Goal: Task Accomplishment & Management: Use online tool/utility

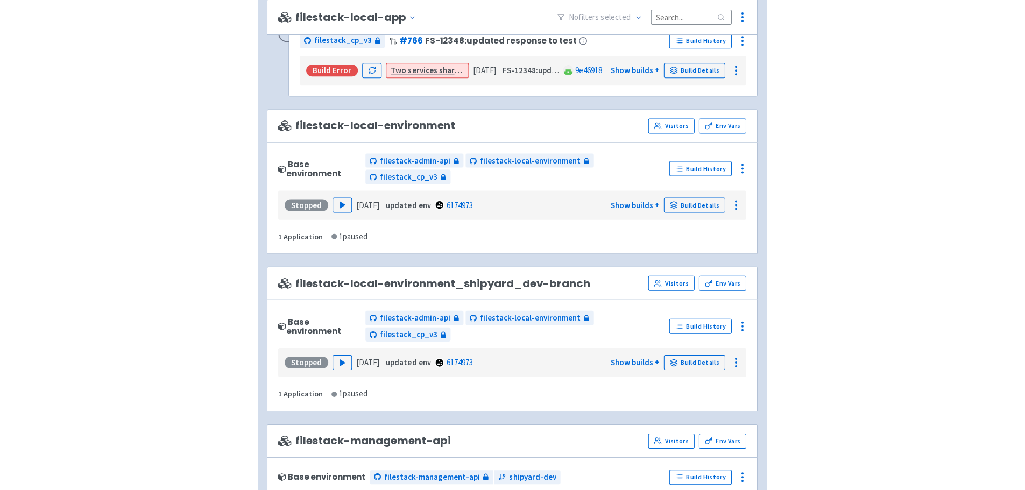
scroll to position [1129, 0]
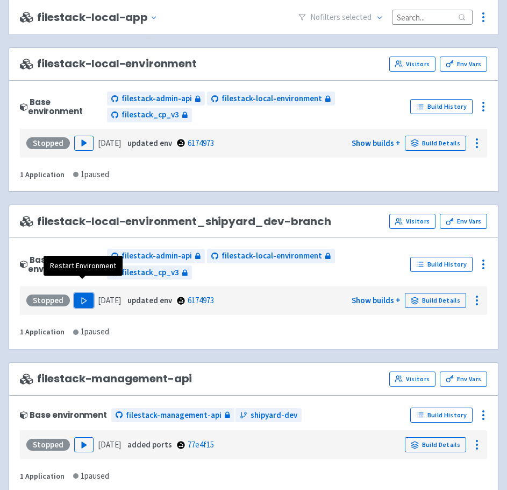
click at [80, 296] on icon "button" at bounding box center [84, 300] width 8 height 8
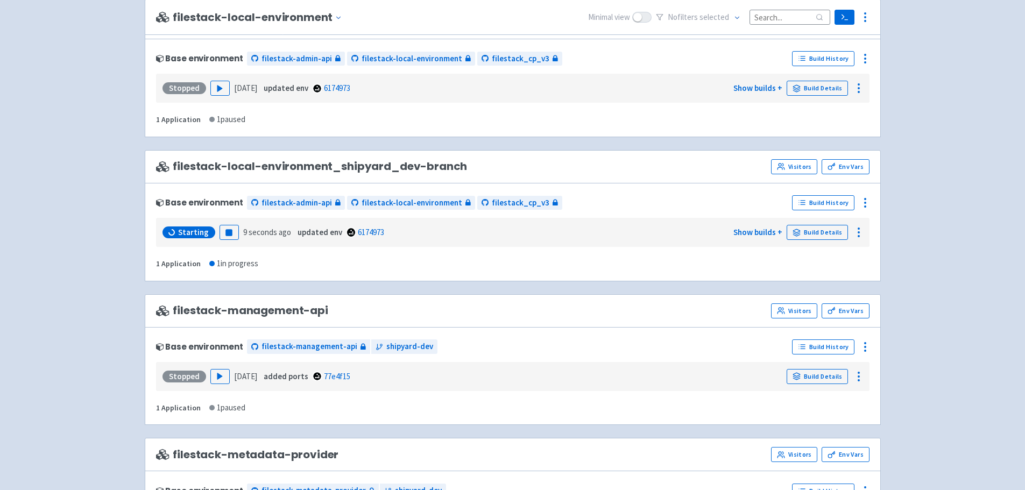
scroll to position [1183, 0]
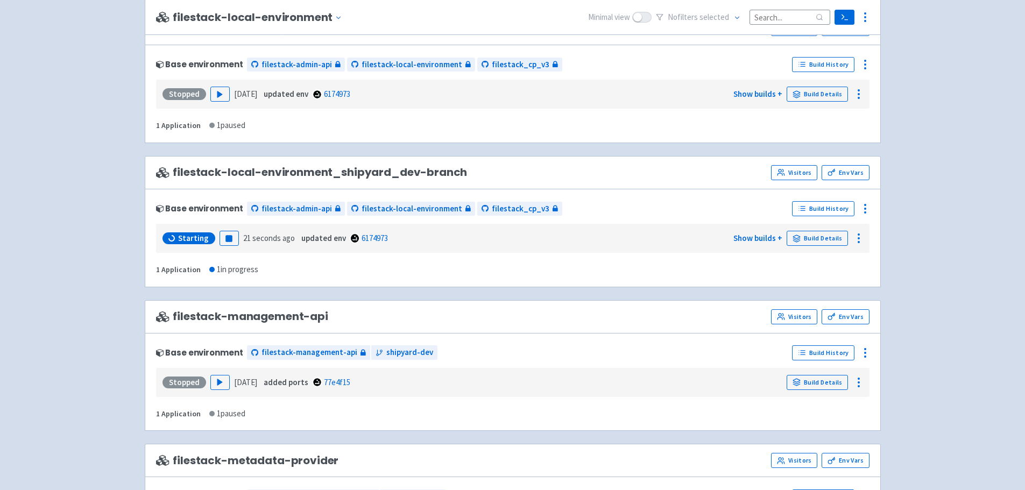
scroll to position [1183, 0]
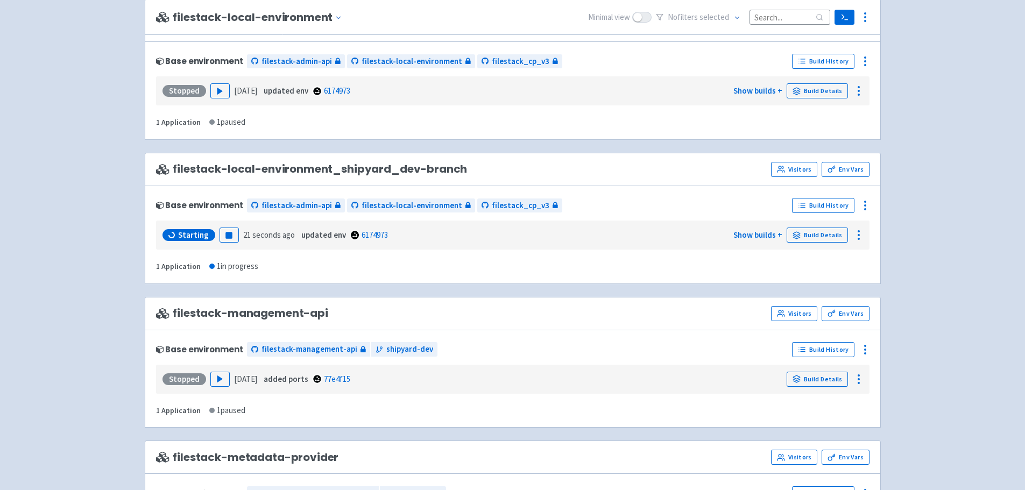
click at [176, 230] on div "Starting" at bounding box center [188, 235] width 53 height 12
click at [183, 240] on link "Visit" at bounding box center [180, 235] width 37 height 15
click at [866, 211] on div at bounding box center [864, 205] width 17 height 17
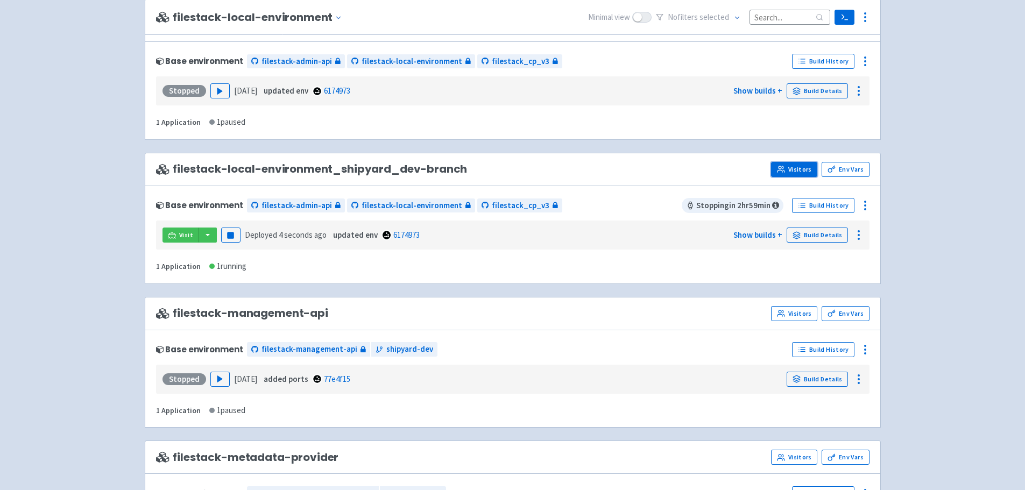
click at [795, 170] on link "Visitors" at bounding box center [794, 169] width 46 height 15
click at [228, 207] on div "Base environment" at bounding box center [199, 205] width 87 height 9
click at [295, 208] on span "filestack-admin-api" at bounding box center [296, 206] width 70 height 12
click at [208, 234] on button "button" at bounding box center [207, 235] width 18 height 15
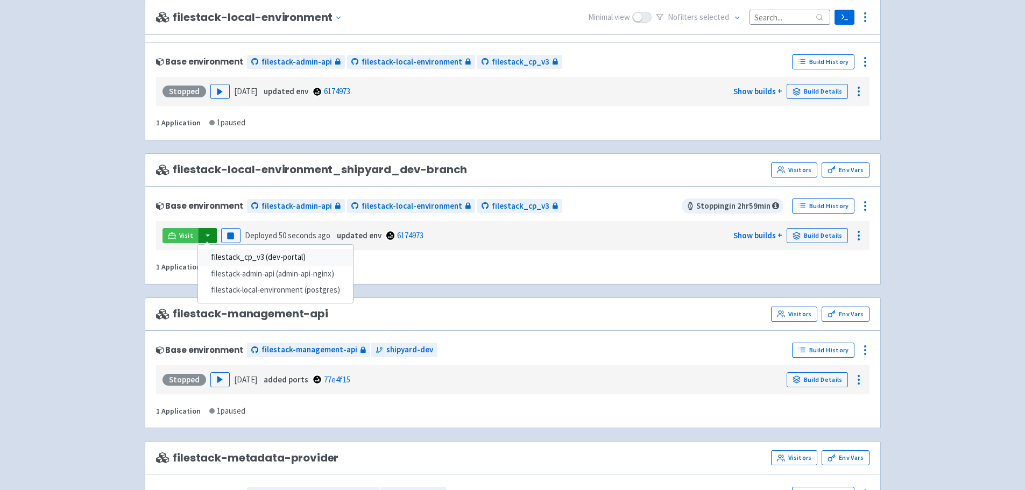
click at [232, 255] on link "filestack_cp_v3 (dev-portal)" at bounding box center [275, 257] width 155 height 17
click at [857, 204] on div at bounding box center [864, 205] width 17 height 17
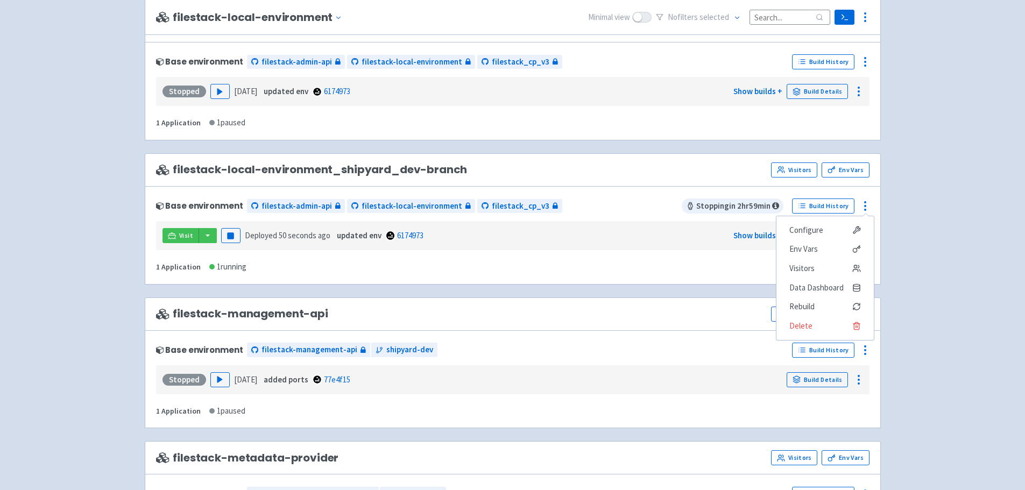
click at [859, 231] on circle at bounding box center [858, 231] width 1 height 1
click at [852, 258] on line at bounding box center [850, 258] width 6 height 0
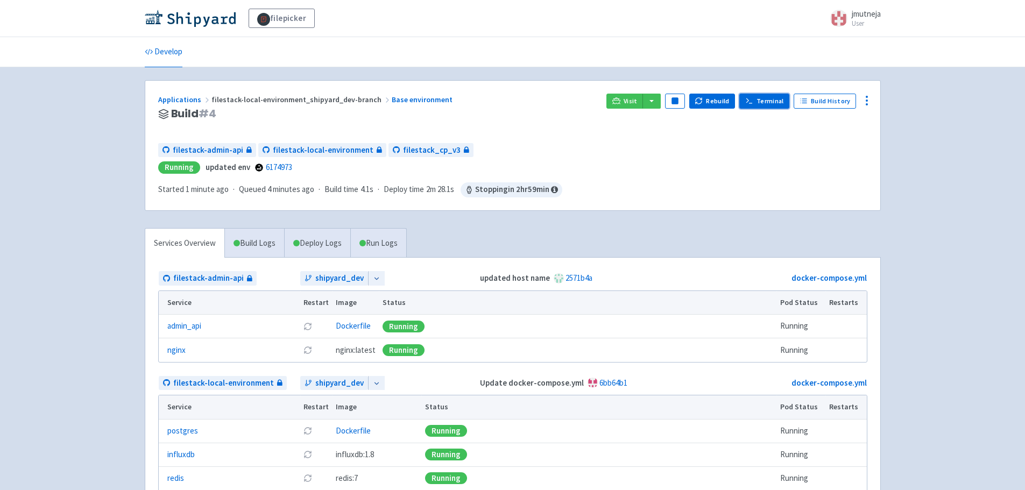
click at [753, 104] on icon at bounding box center [749, 101] width 8 height 8
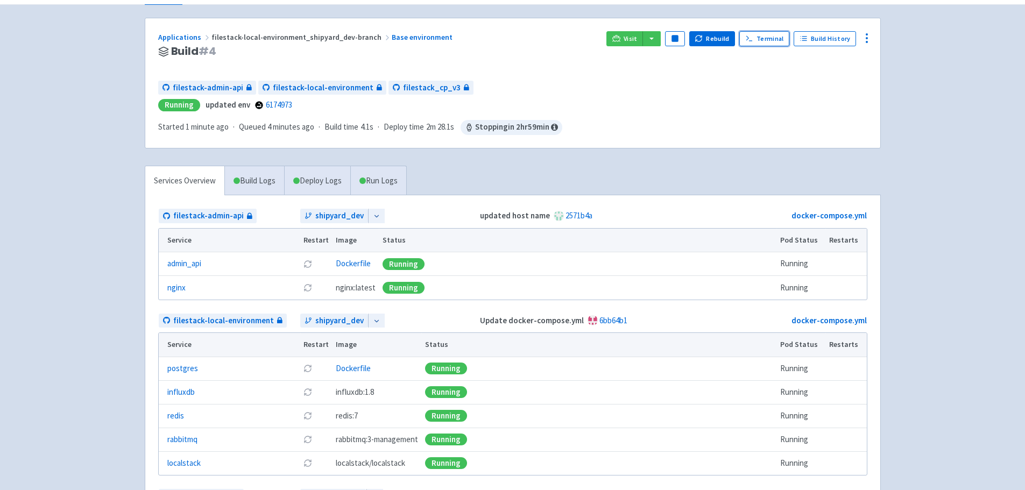
scroll to position [161, 0]
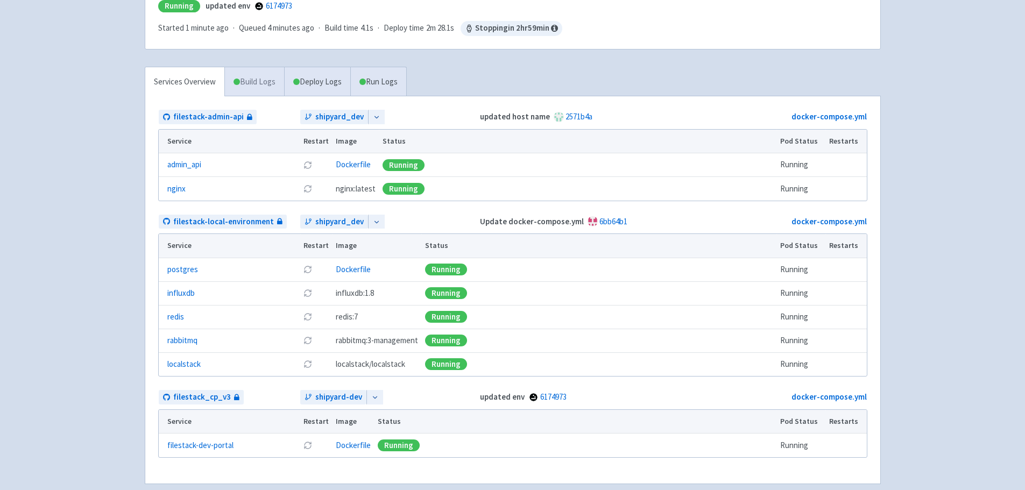
click at [252, 67] on link "Build Logs" at bounding box center [254, 82] width 59 height 30
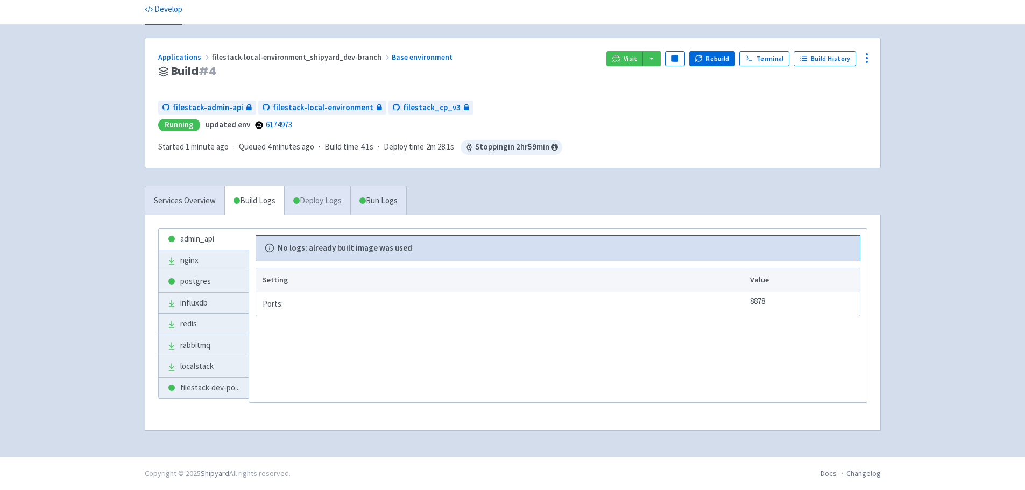
click at [336, 195] on link "Deploy Logs" at bounding box center [317, 201] width 66 height 30
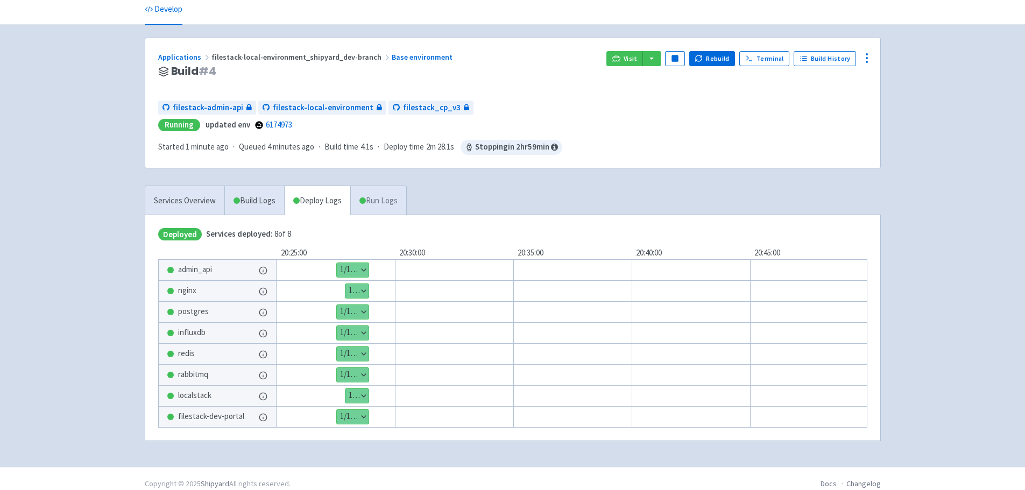
click at [374, 206] on link "Run Logs" at bounding box center [378, 201] width 56 height 30
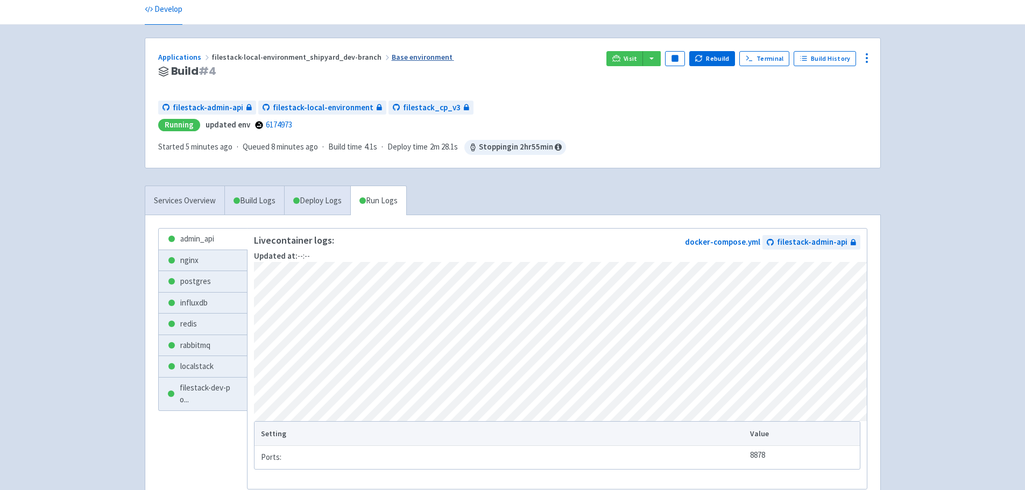
click at [392, 55] on link "Base environment" at bounding box center [423, 57] width 62 height 10
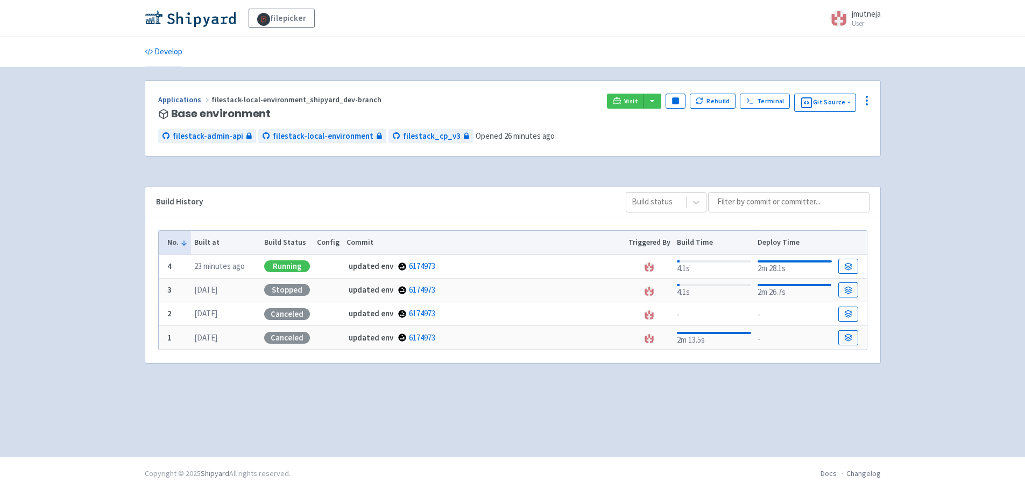
click at [182, 102] on link "Applications" at bounding box center [184, 100] width 53 height 10
click at [199, 36] on div "filepicker jmutneja User Profile Sign out" at bounding box center [512, 18] width 1025 height 37
click at [204, 23] on img at bounding box center [190, 18] width 91 height 17
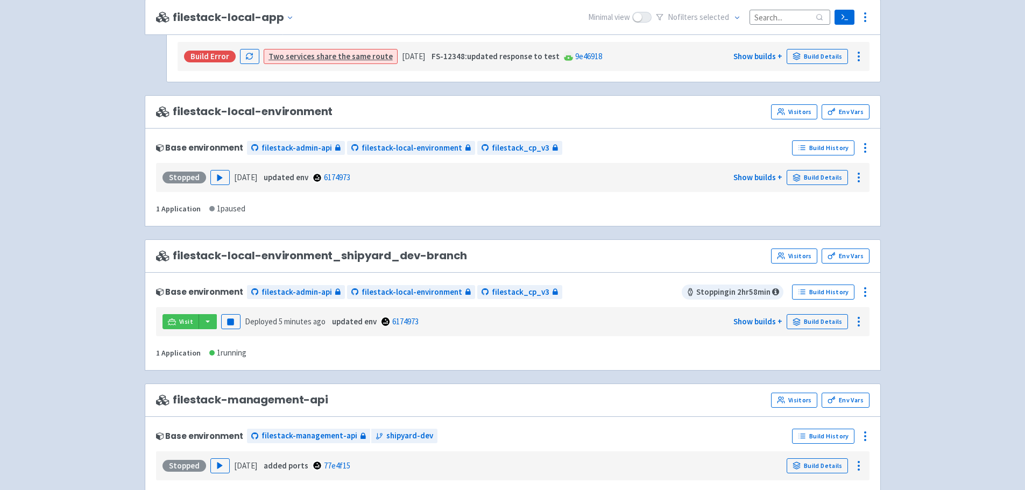
scroll to position [1138, 0]
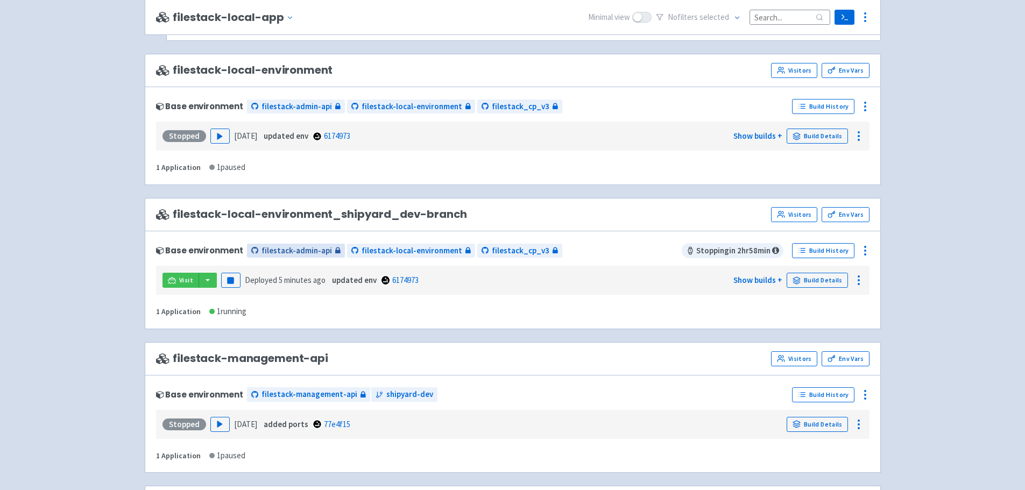
click at [310, 246] on span "filestack-admin-api" at bounding box center [296, 251] width 70 height 12
click at [864, 246] on icon at bounding box center [865, 250] width 13 height 13
click at [839, 274] on span "Configure" at bounding box center [825, 274] width 72 height 15
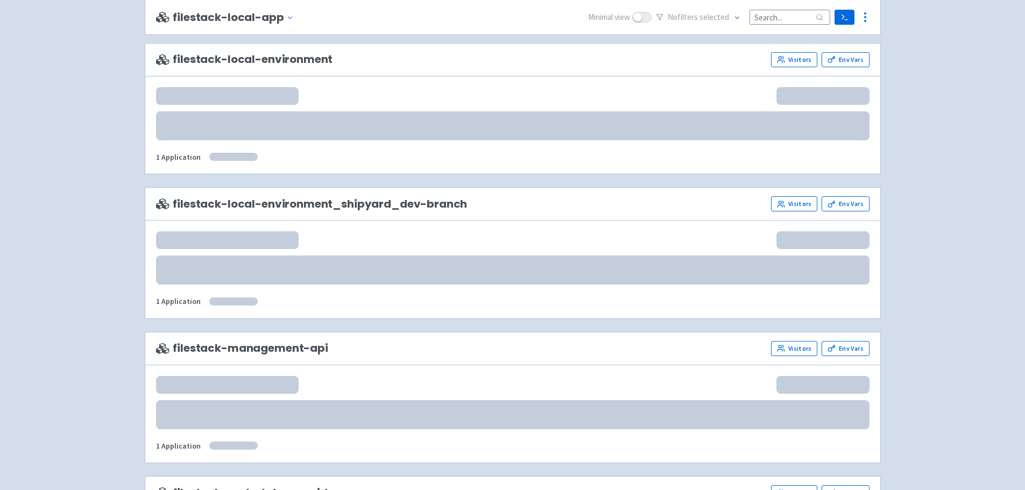
scroll to position [1149, 0]
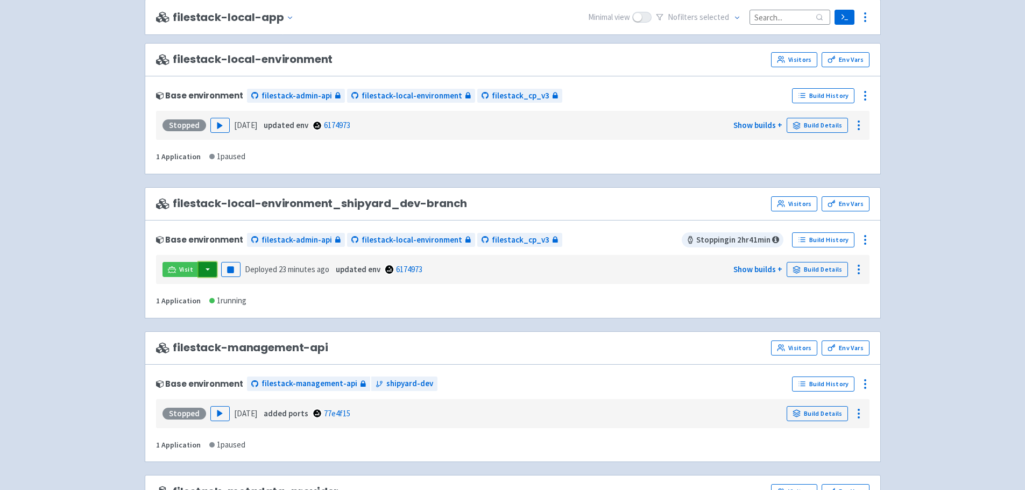
click at [211, 274] on button "button" at bounding box center [207, 269] width 18 height 15
click at [215, 284] on link "filestack_cp_v3 (dev-portal)" at bounding box center [275, 291] width 155 height 17
click at [209, 270] on button "button" at bounding box center [207, 269] width 18 height 15
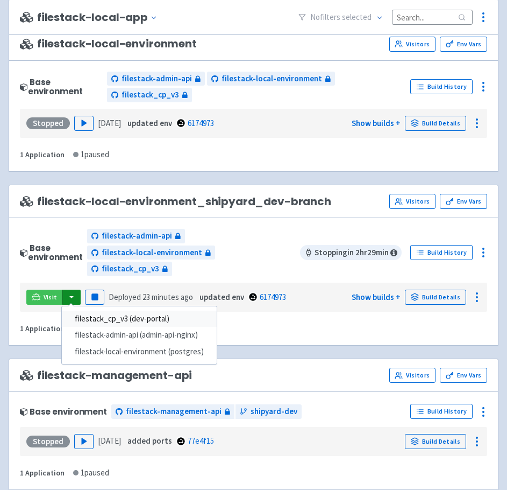
click at [79, 310] on link "filestack_cp_v3 (dev-portal)" at bounding box center [139, 318] width 155 height 17
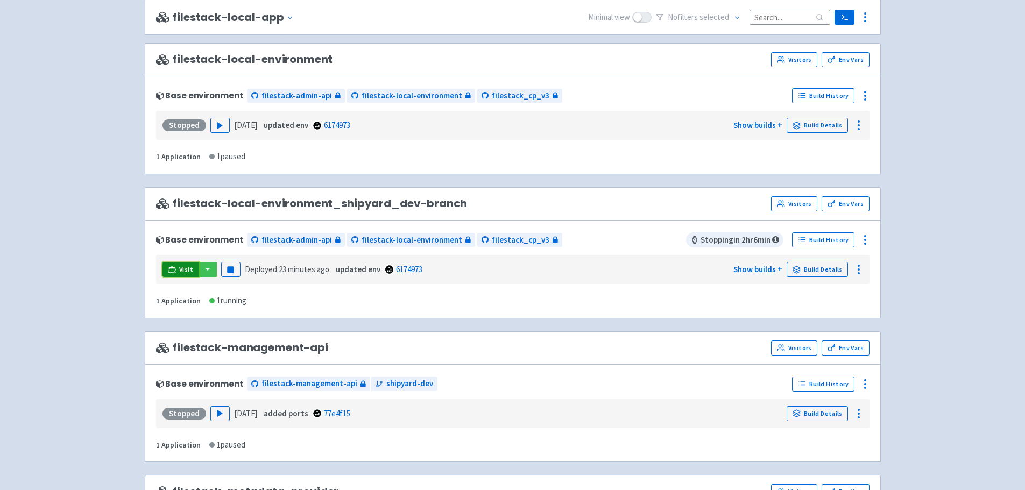
click at [181, 269] on span "Visit" at bounding box center [186, 269] width 14 height 9
